Goal: Check status: Check status

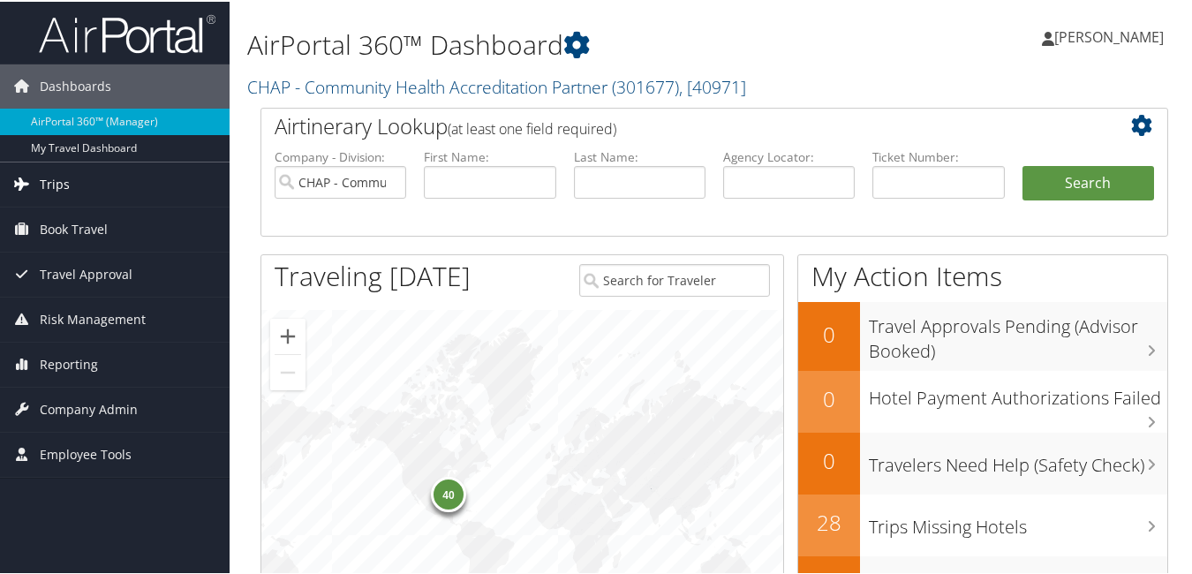
click at [74, 177] on link "Trips" at bounding box center [115, 183] width 230 height 44
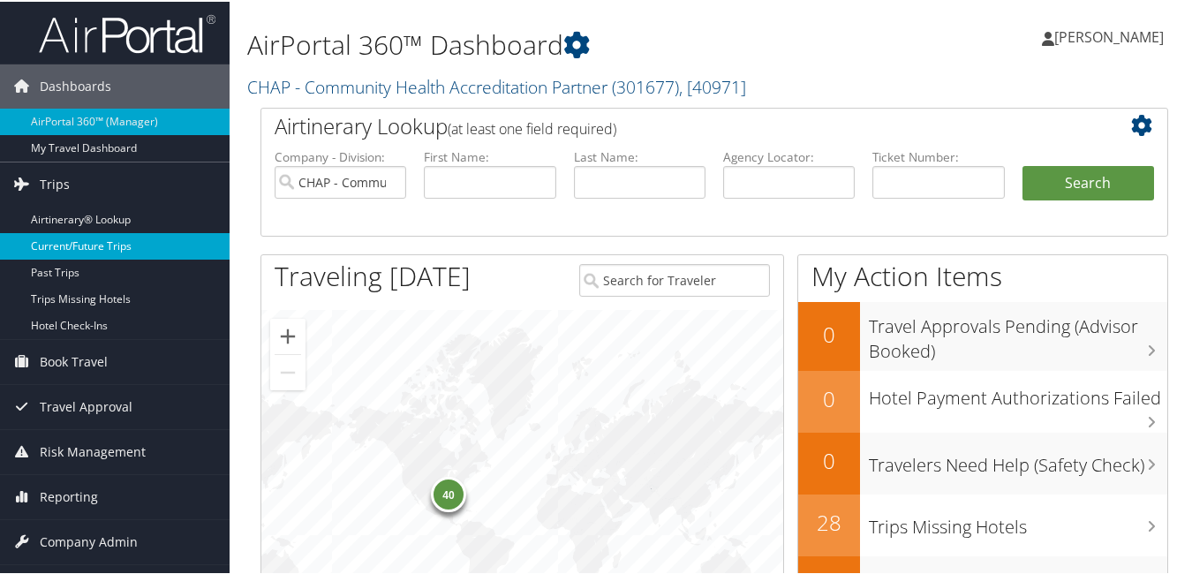
click at [111, 252] on link "Current/Future Trips" at bounding box center [115, 244] width 230 height 26
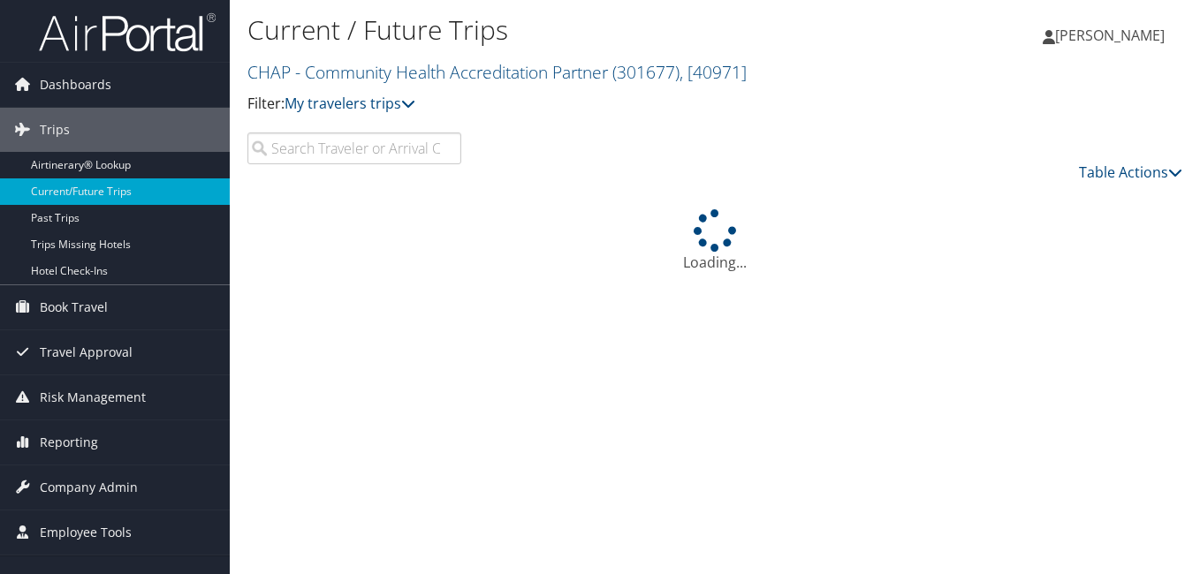
click at [320, 153] on input "search" at bounding box center [354, 148] width 214 height 32
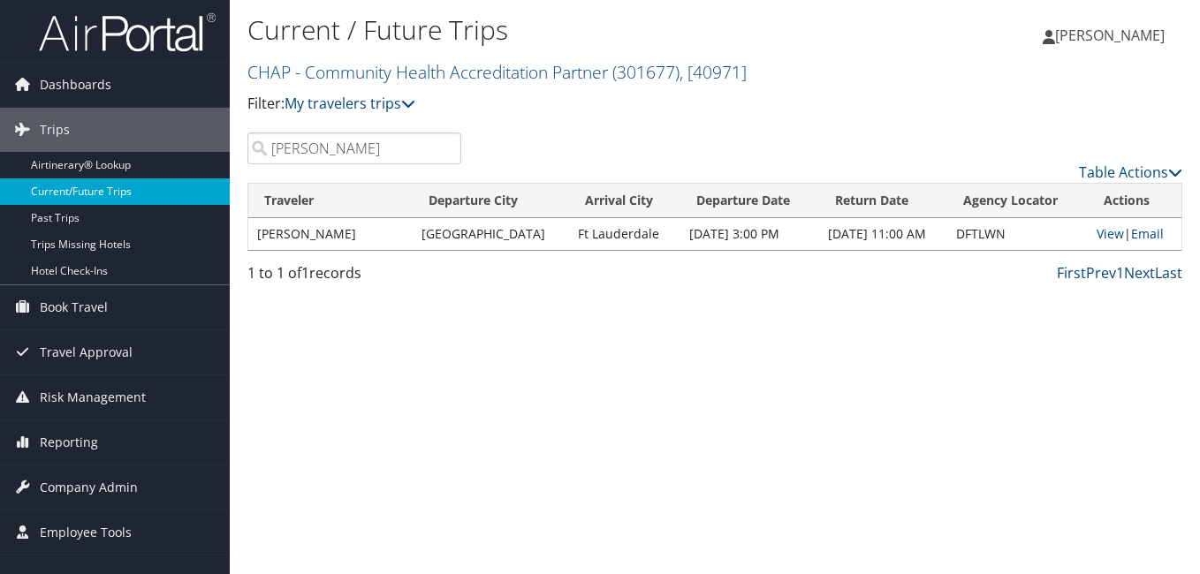
drag, startPoint x: 359, startPoint y: 153, endPoint x: 152, endPoint y: 196, distance: 212.0
click at [152, 196] on div "Dashboards AirPortal 360™ (Manager) My Travel Dashboard Trips Airtinerary® Look…" at bounding box center [600, 287] width 1200 height 574
drag, startPoint x: 344, startPoint y: 153, endPoint x: 87, endPoint y: 197, distance: 260.8
click at [96, 185] on div "Dashboards AirPortal 360™ (Manager) My Travel Dashboard Trips Airtinerary® Look…" at bounding box center [600, 287] width 1200 height 574
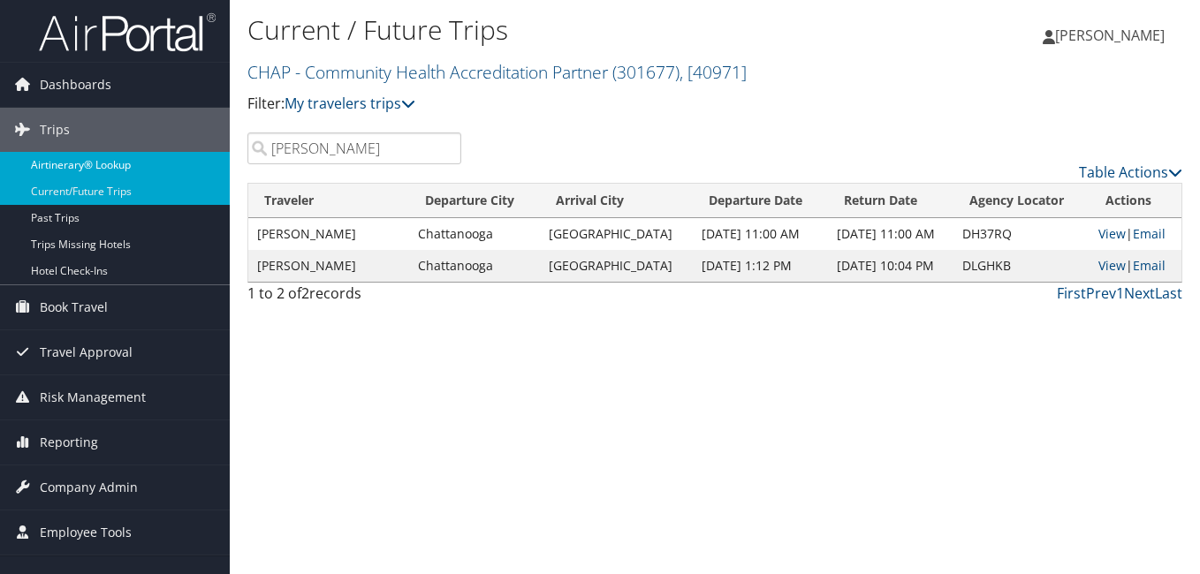
drag, startPoint x: 352, startPoint y: 148, endPoint x: 218, endPoint y: 174, distance: 136.7
click at [218, 174] on div "Dashboards AirPortal 360™ (Manager) My Travel Dashboard Trips Airtinerary® Look…" at bounding box center [600, 287] width 1200 height 574
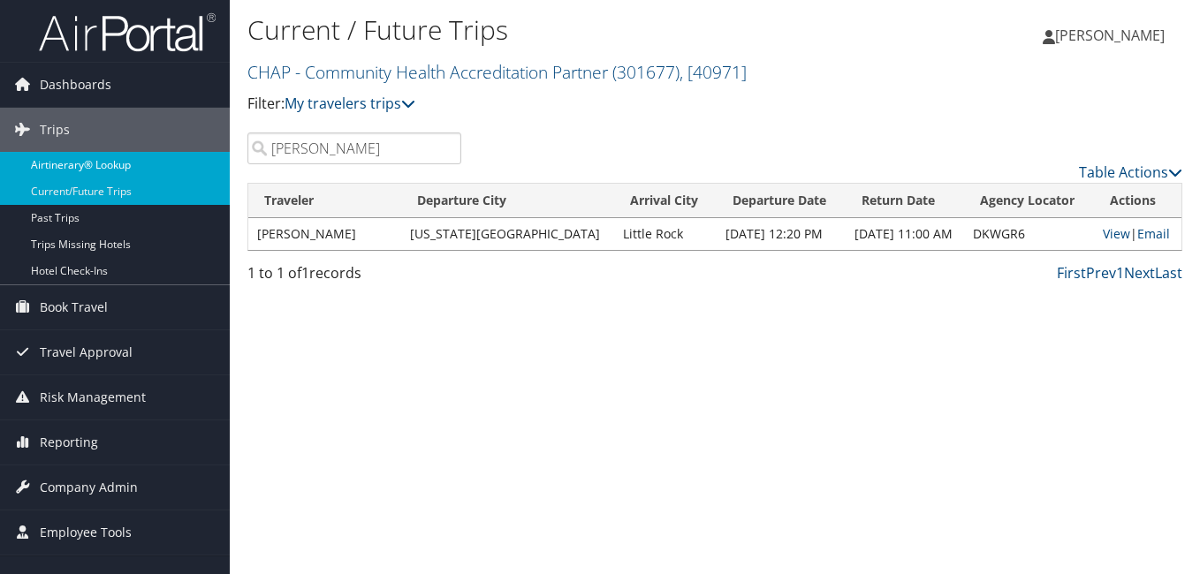
drag, startPoint x: 333, startPoint y: 140, endPoint x: 185, endPoint y: 170, distance: 150.5
click at [187, 170] on div "Dashboards AirPortal 360™ (Manager) My Travel Dashboard Trips Airtinerary® Look…" at bounding box center [600, 287] width 1200 height 574
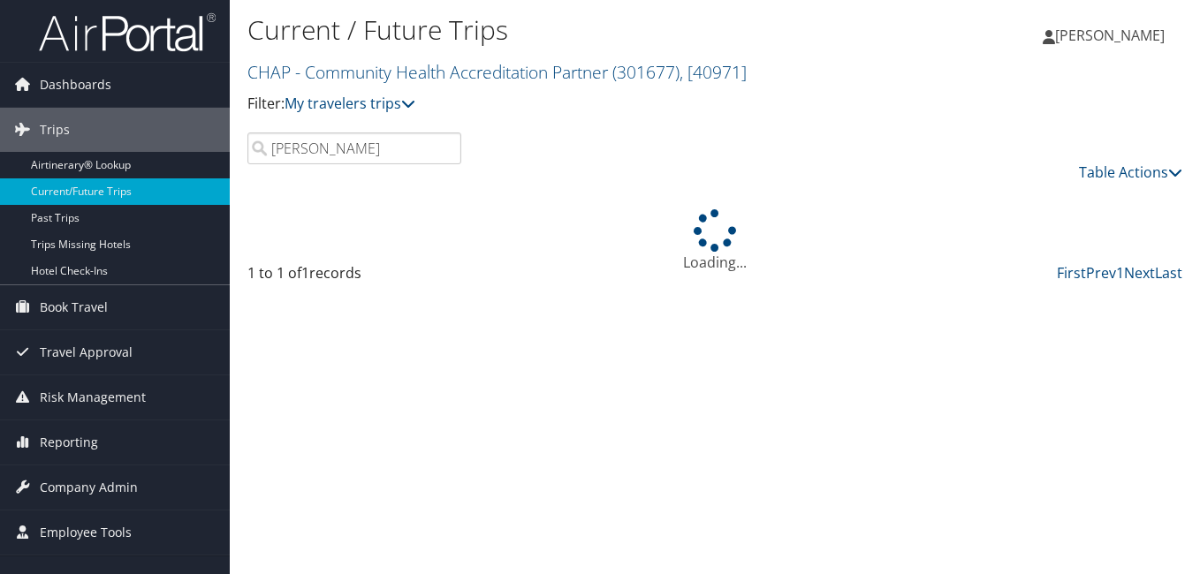
drag, startPoint x: 281, startPoint y: 148, endPoint x: 389, endPoint y: 148, distance: 107.8
click at [389, 148] on input "[PERSON_NAME]" at bounding box center [354, 148] width 214 height 32
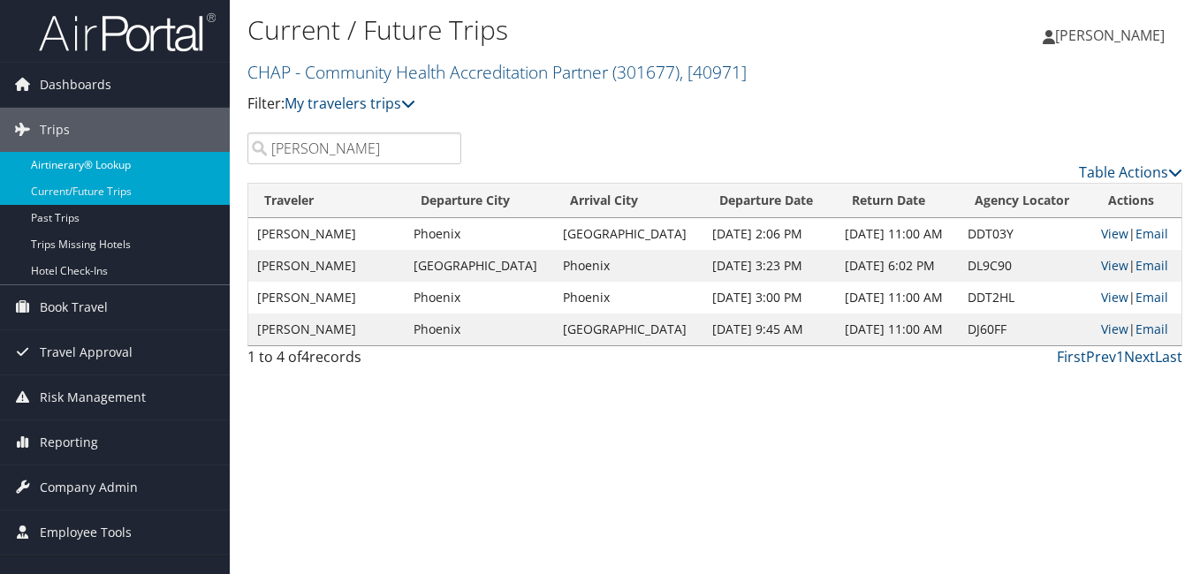
drag, startPoint x: 318, startPoint y: 148, endPoint x: 148, endPoint y: 172, distance: 171.3
click at [163, 168] on div "Dashboards AirPortal 360™ (Manager) My Travel Dashboard Trips Airtinerary® Look…" at bounding box center [600, 287] width 1200 height 574
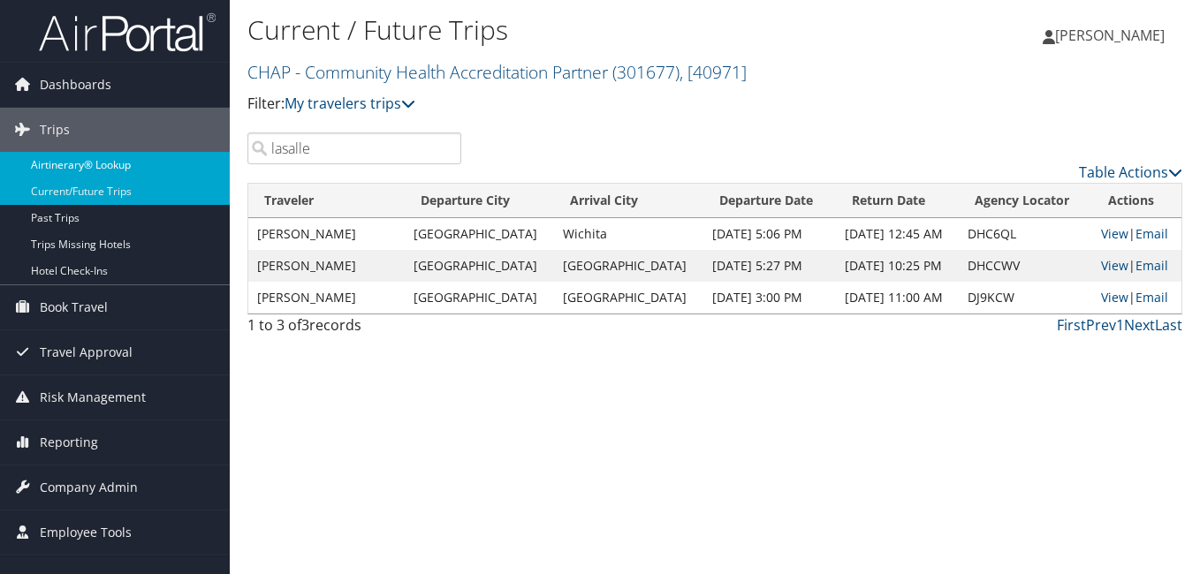
drag, startPoint x: 325, startPoint y: 148, endPoint x: 187, endPoint y: 168, distance: 139.2
click at [188, 168] on div "Dashboards AirPortal 360™ (Manager) My Travel Dashboard Trips Airtinerary® Look…" at bounding box center [600, 287] width 1200 height 574
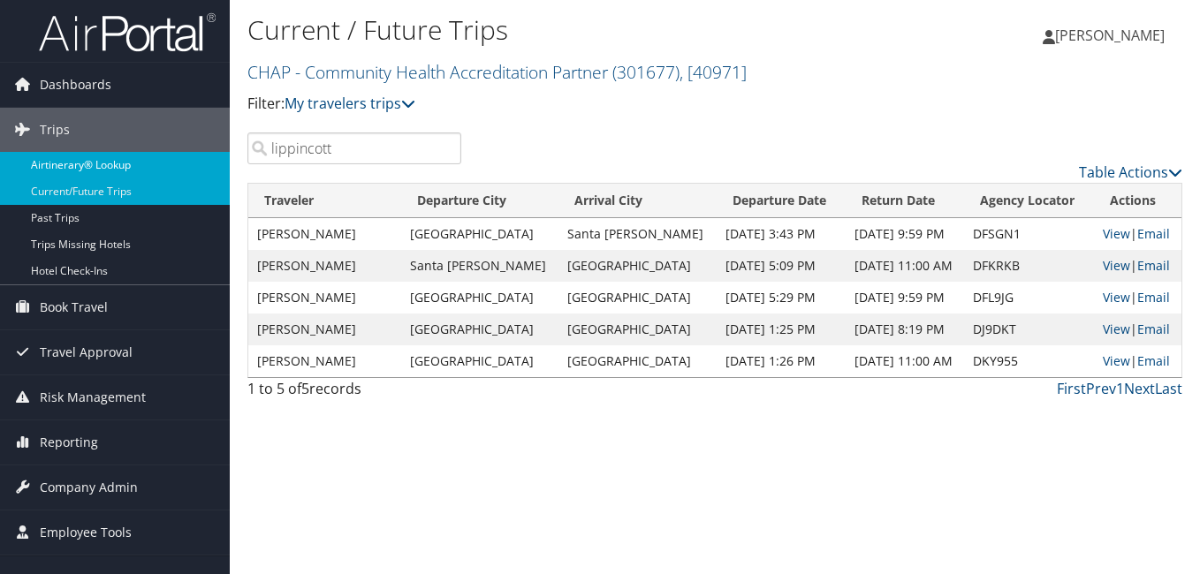
drag, startPoint x: 344, startPoint y: 148, endPoint x: 106, endPoint y: 160, distance: 237.9
click at [102, 165] on div "Dashboards AirPortal 360™ (Manager) My Travel Dashboard Trips Airtinerary® Look…" at bounding box center [600, 287] width 1200 height 574
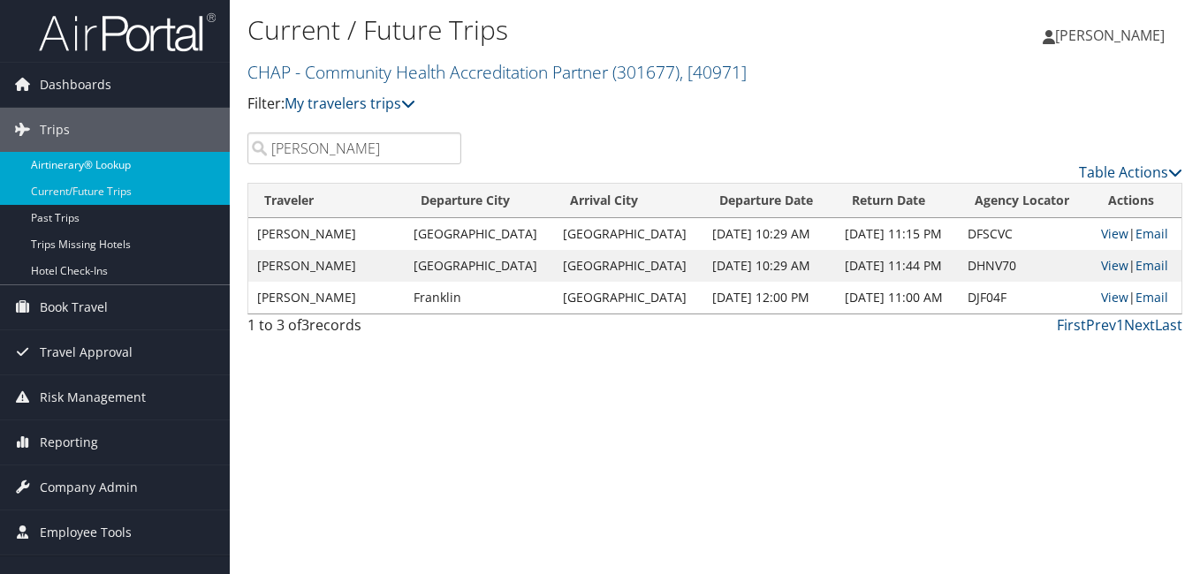
drag, startPoint x: 291, startPoint y: 155, endPoint x: 170, endPoint y: 165, distance: 120.6
click at [170, 165] on div "Dashboards AirPortal 360™ (Manager) My Travel Dashboard Trips Airtinerary® Look…" at bounding box center [600, 287] width 1200 height 574
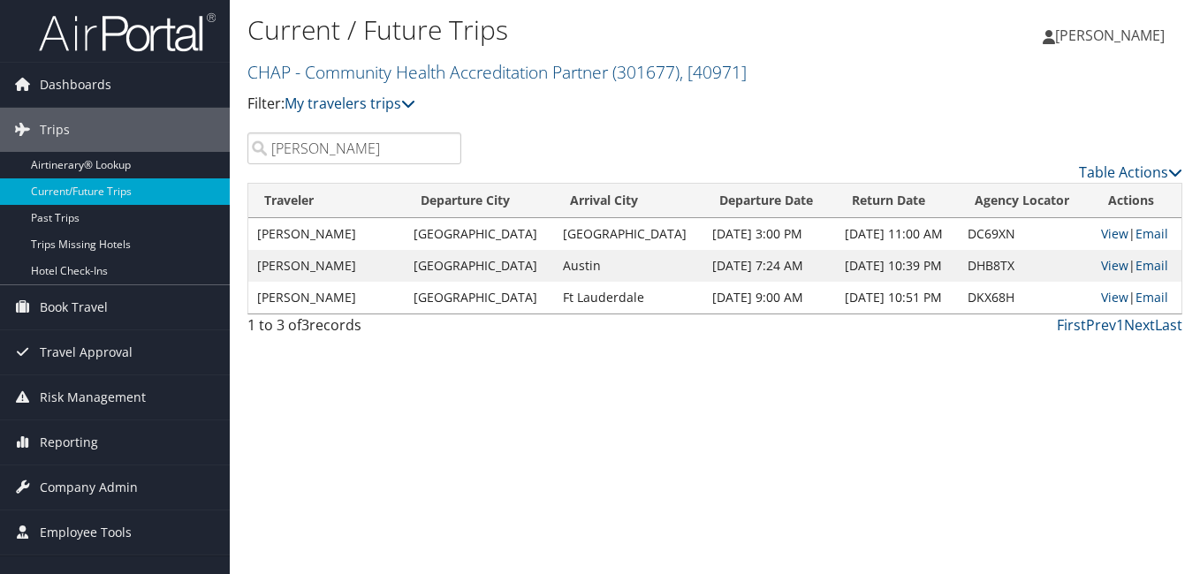
drag, startPoint x: 362, startPoint y: 148, endPoint x: 254, endPoint y: 160, distance: 109.2
click at [254, 160] on input "[PERSON_NAME]" at bounding box center [354, 148] width 214 height 32
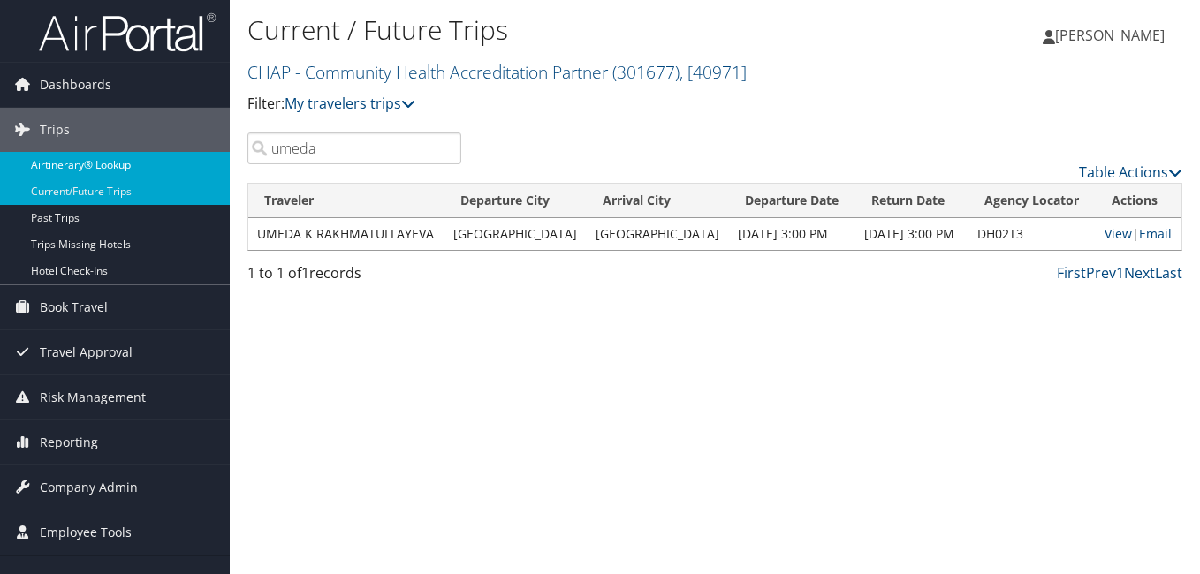
drag, startPoint x: 343, startPoint y: 155, endPoint x: 163, endPoint y: 169, distance: 179.9
click at [163, 169] on div "Dashboards AirPortal 360™ (Manager) My Travel Dashboard Trips Airtinerary® Look…" at bounding box center [600, 287] width 1200 height 574
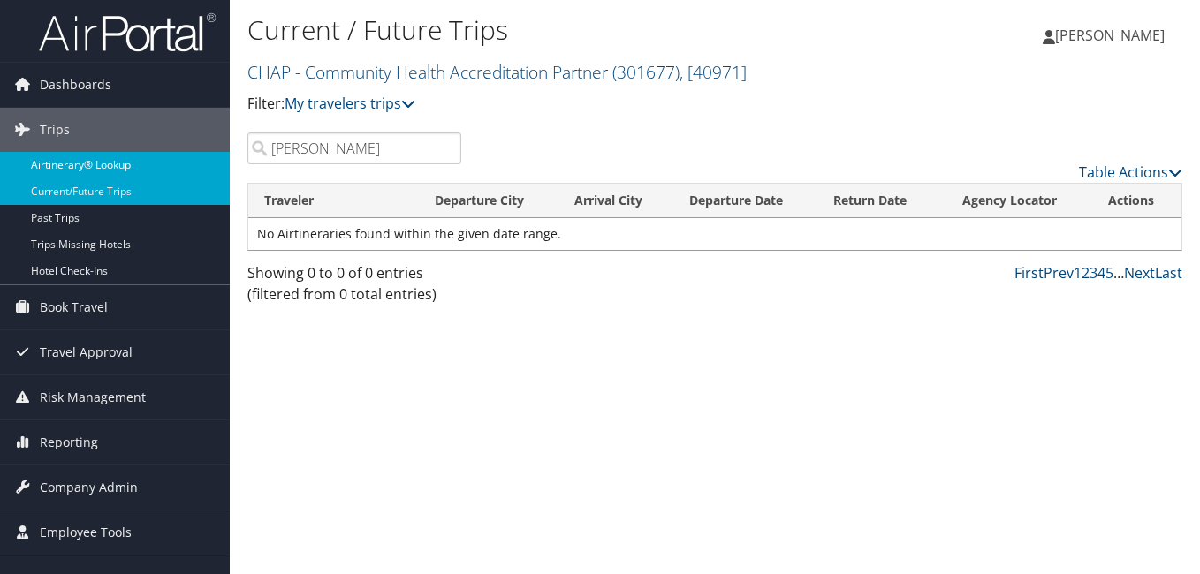
drag, startPoint x: 310, startPoint y: 148, endPoint x: 179, endPoint y: 163, distance: 131.5
click at [180, 163] on div "Dashboards AirPortal 360™ (Manager) My Travel Dashboard Trips Airtinerary® Look…" at bounding box center [600, 287] width 1200 height 574
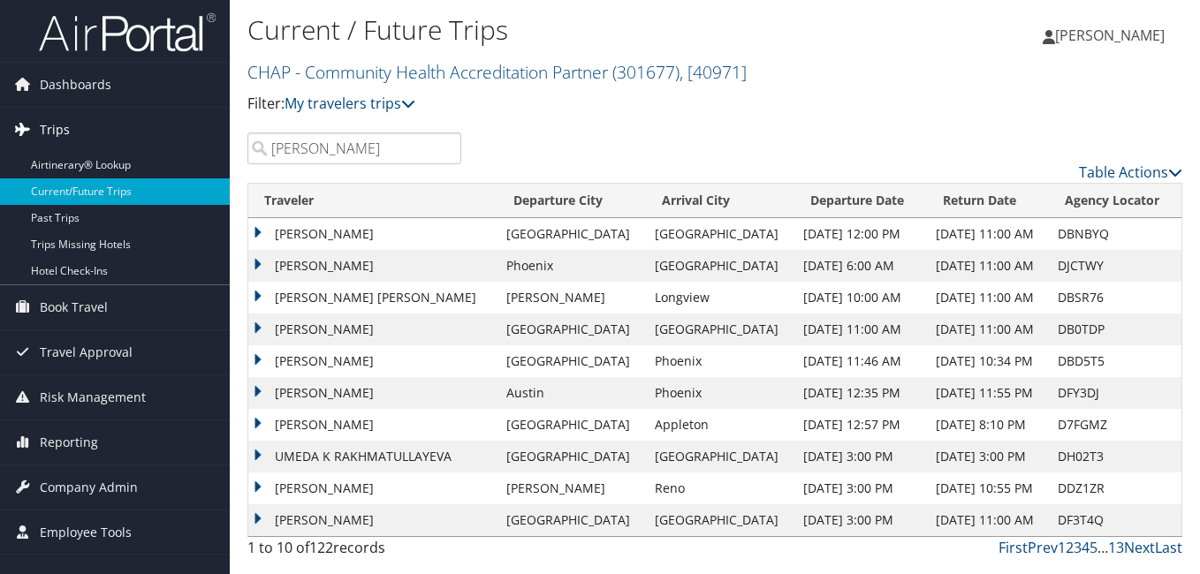
type input "[PERSON_NAME]"
